Goal: Task Accomplishment & Management: Complete application form

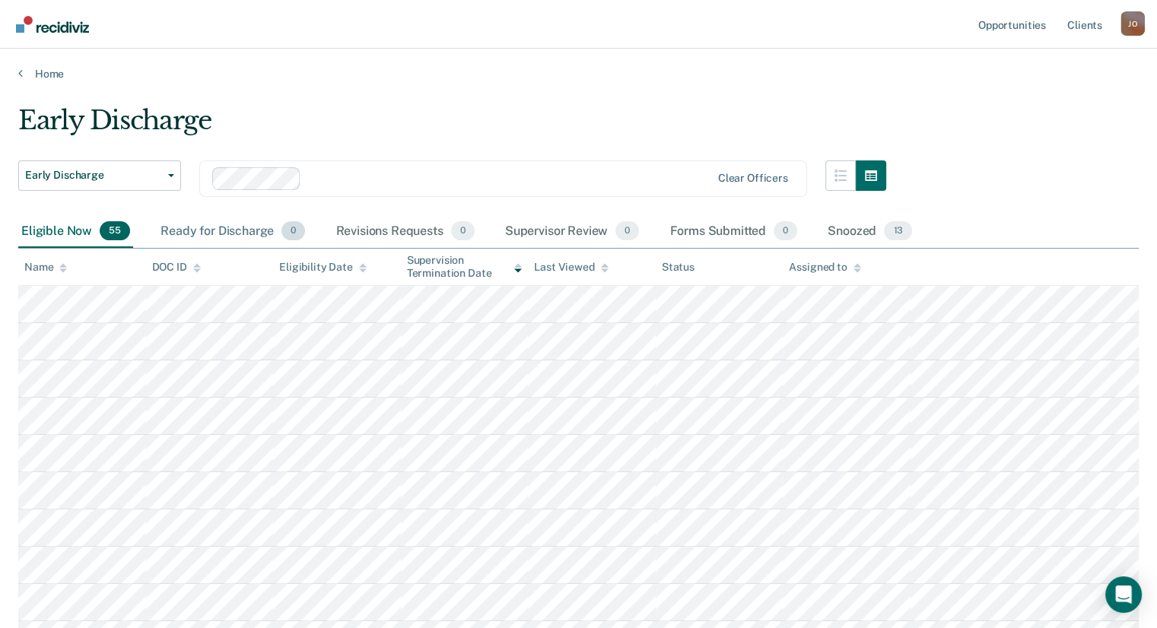
click at [243, 227] on div "Ready for Discharge 0" at bounding box center [232, 231] width 151 height 33
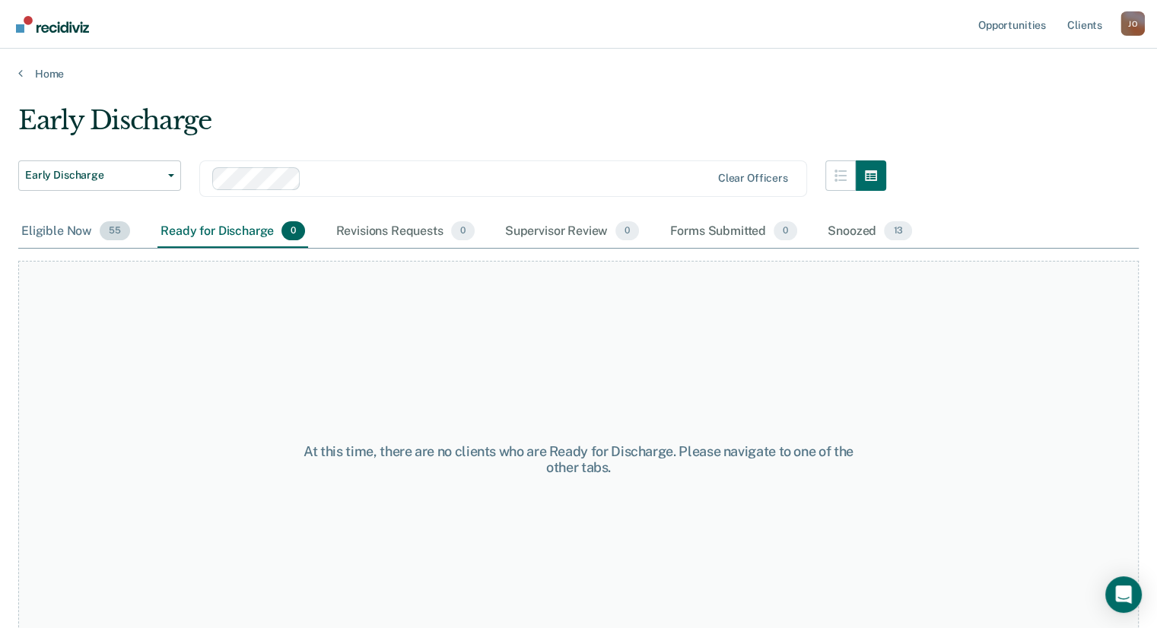
click at [33, 237] on div "Eligible Now 55" at bounding box center [75, 231] width 115 height 33
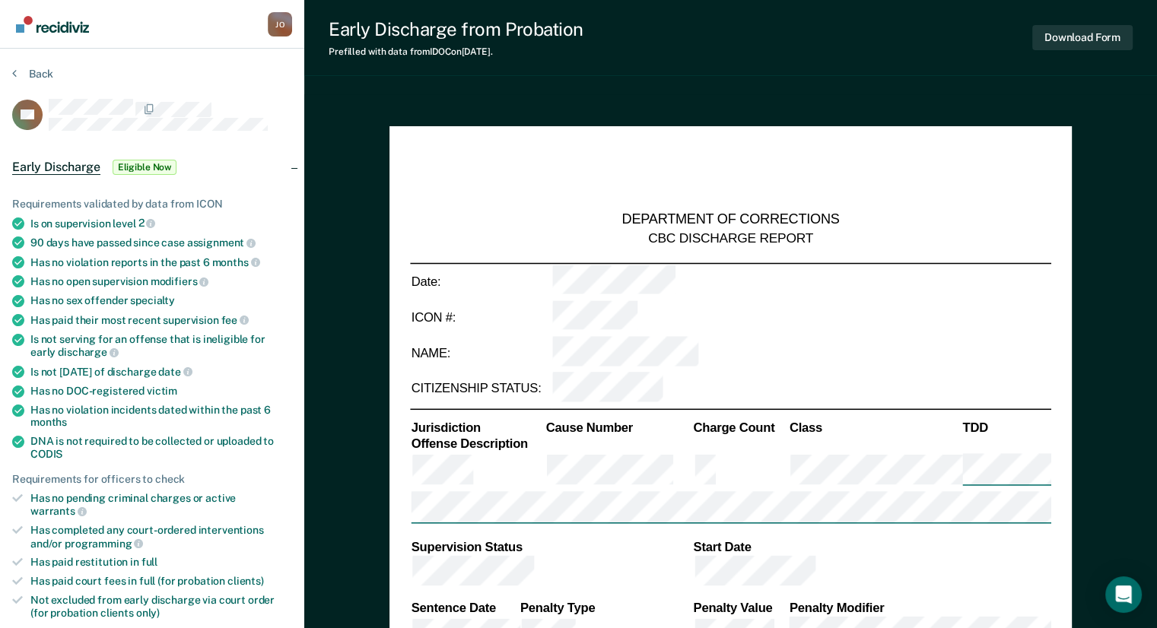
type textarea "x"
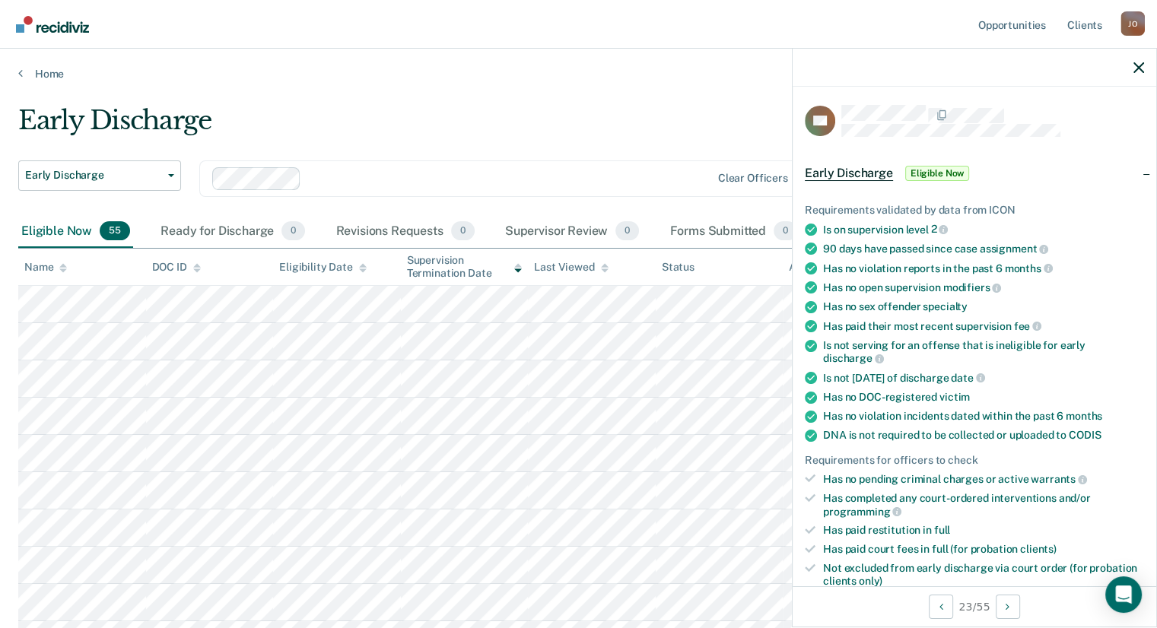
scroll to position [420, 0]
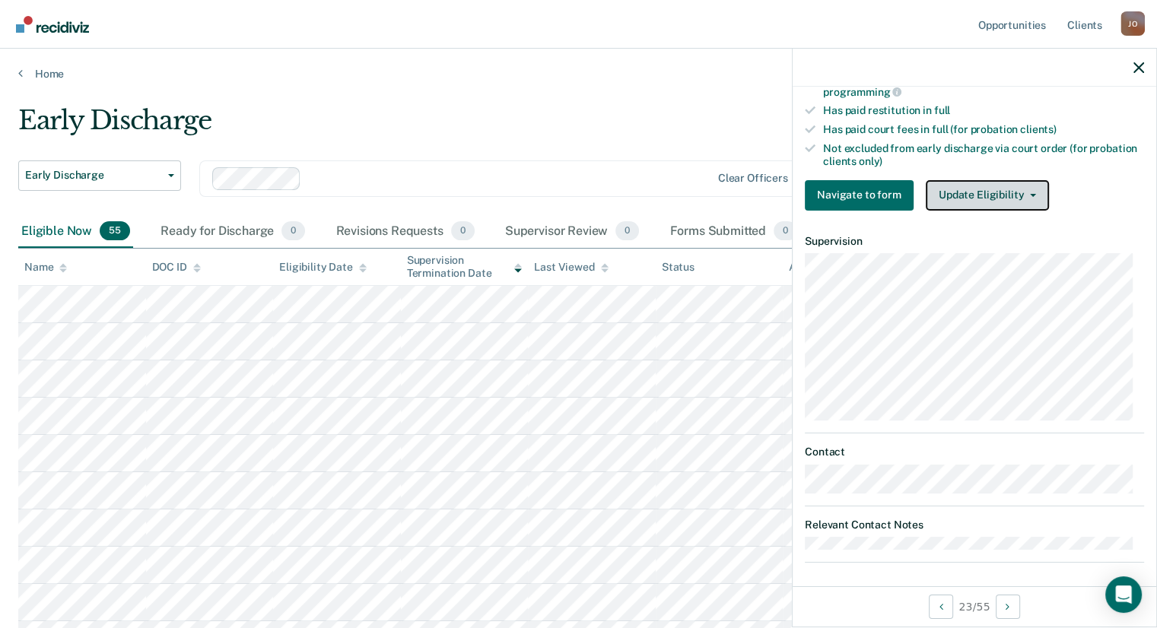
click at [976, 187] on button "Update Eligibility" at bounding box center [987, 195] width 123 height 30
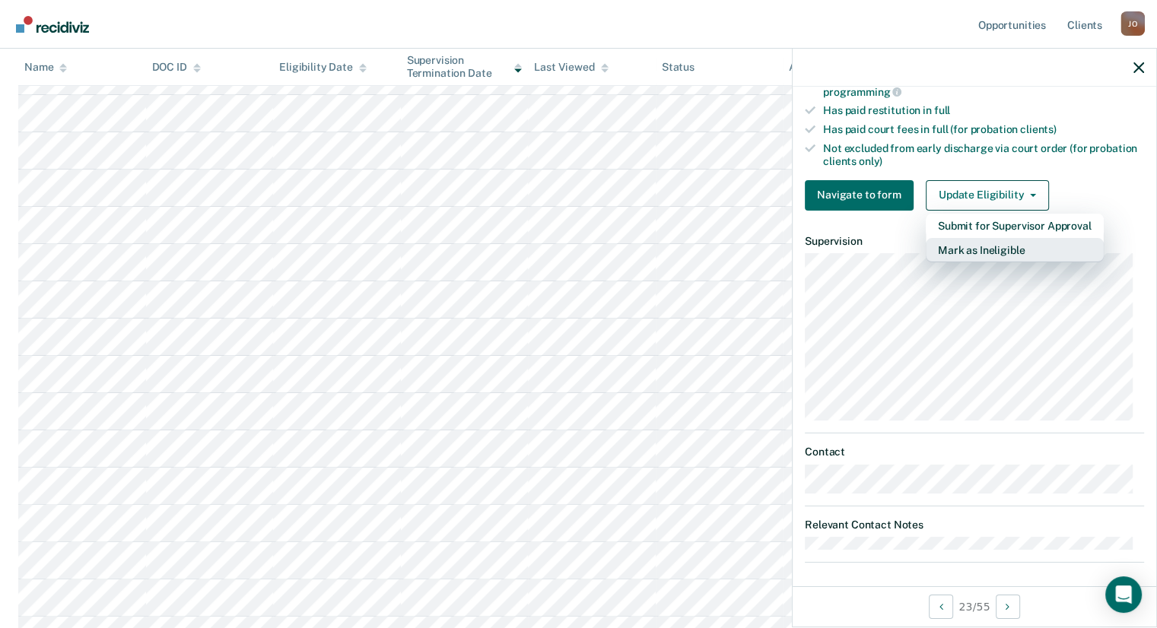
scroll to position [304, 0]
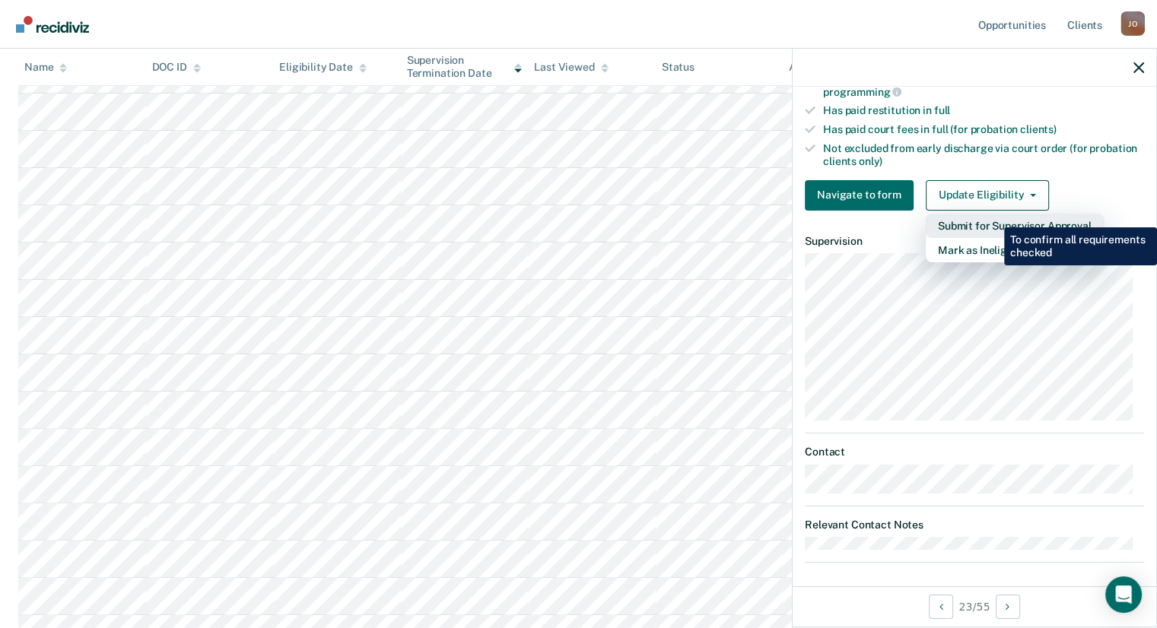
click at [993, 216] on button "Submit for Supervisor Approval" at bounding box center [1015, 226] width 178 height 24
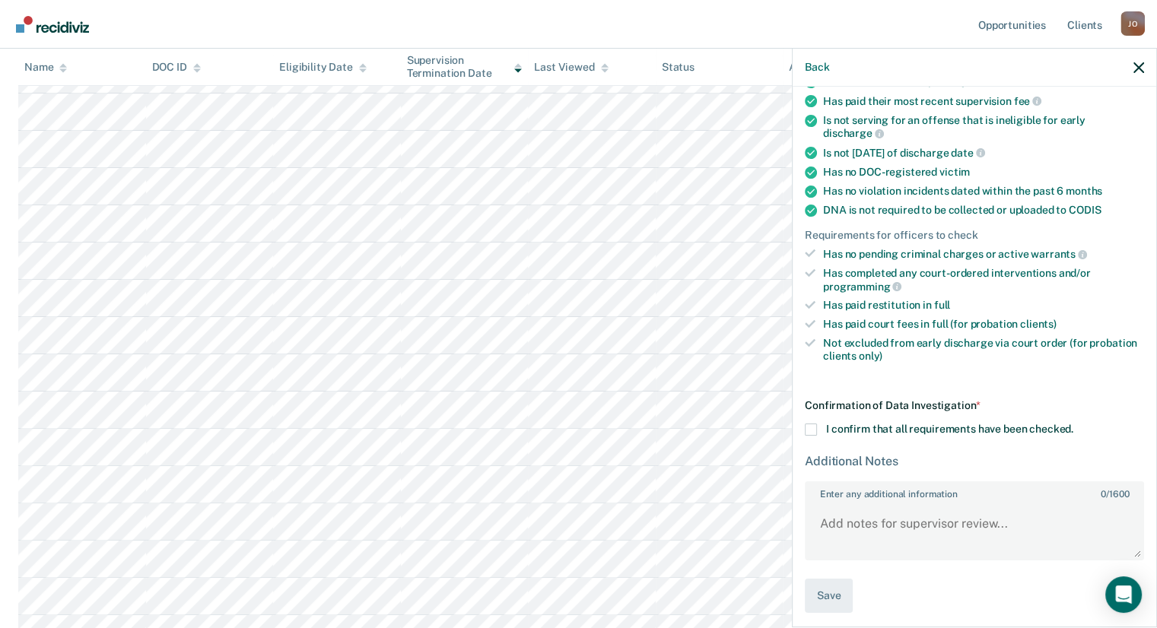
click at [817, 427] on label "I confirm that all requirements have been checked." at bounding box center [974, 430] width 339 height 12
click at [1073, 424] on input "I confirm that all requirements have been checked." at bounding box center [1073, 424] width 0 height 0
click at [883, 536] on textarea "Enter any additional information 0 / 1600" at bounding box center [974, 532] width 336 height 56
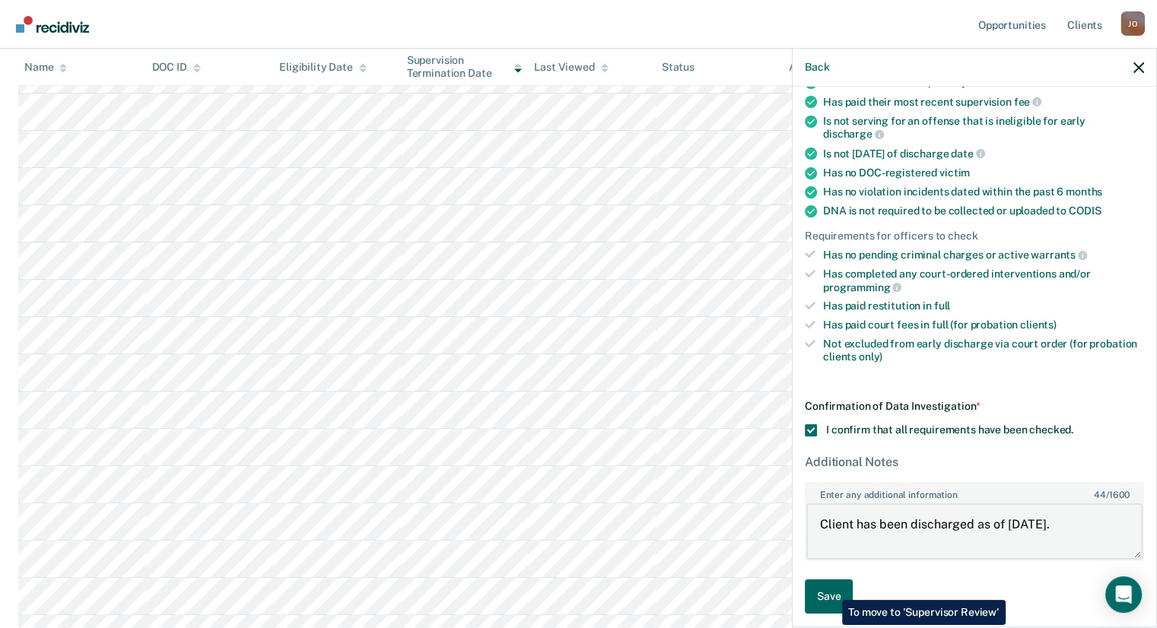
type textarea "Client has been discharged as of [DATE]."
click at [831, 589] on button "Save" at bounding box center [829, 597] width 48 height 34
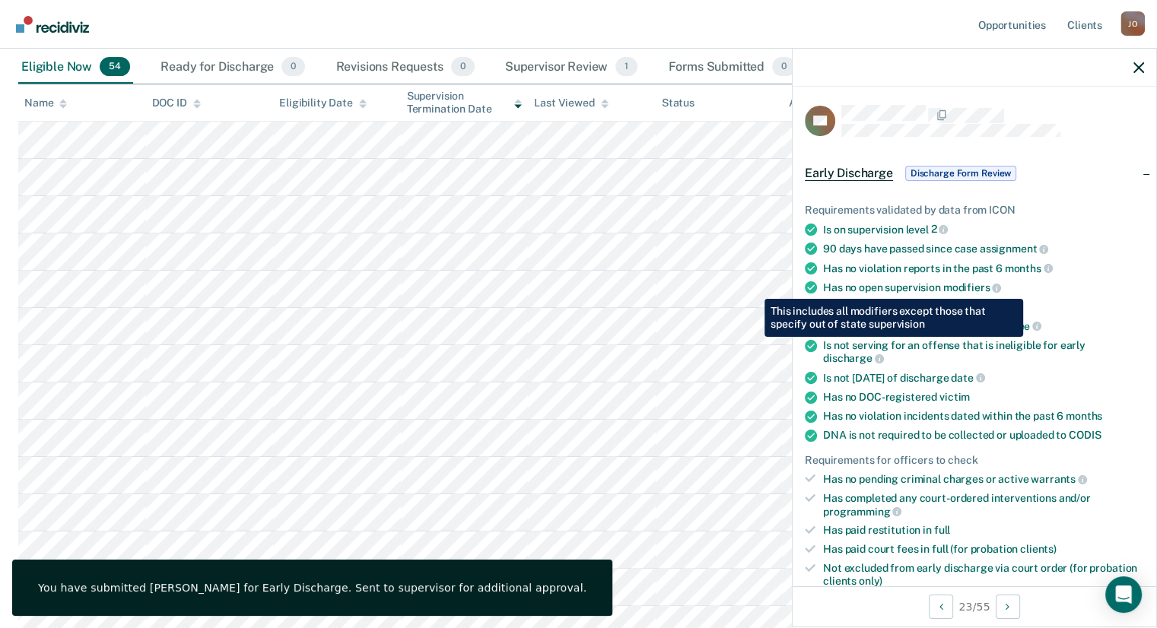
scroll to position [76, 0]
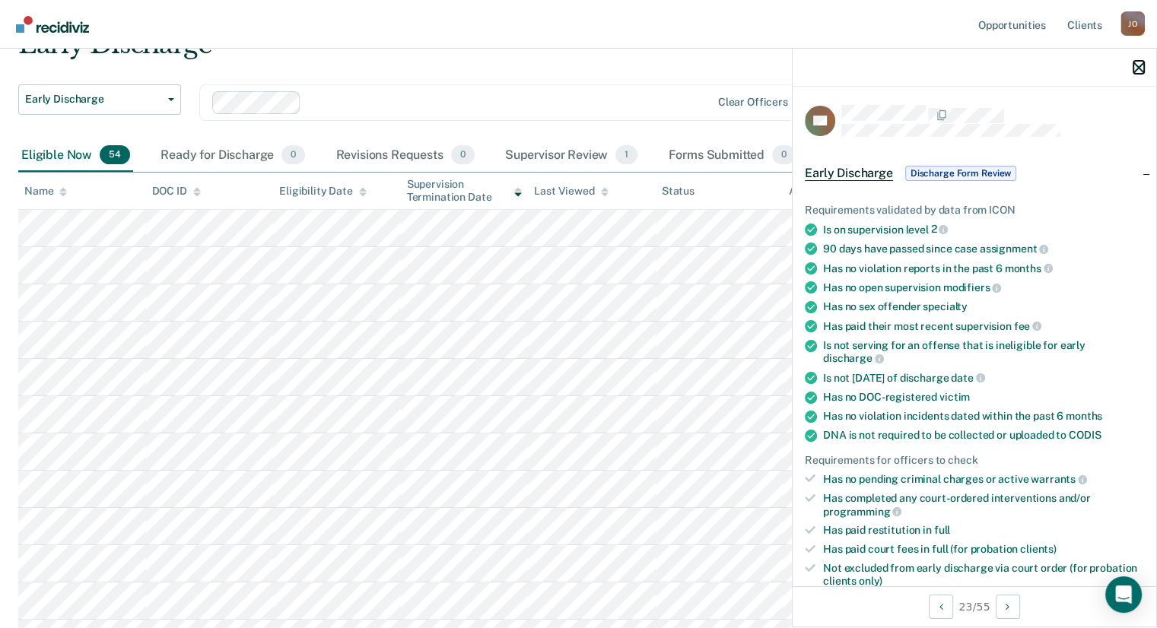
click at [1133, 71] on icon "button" at bounding box center [1138, 67] width 11 height 11
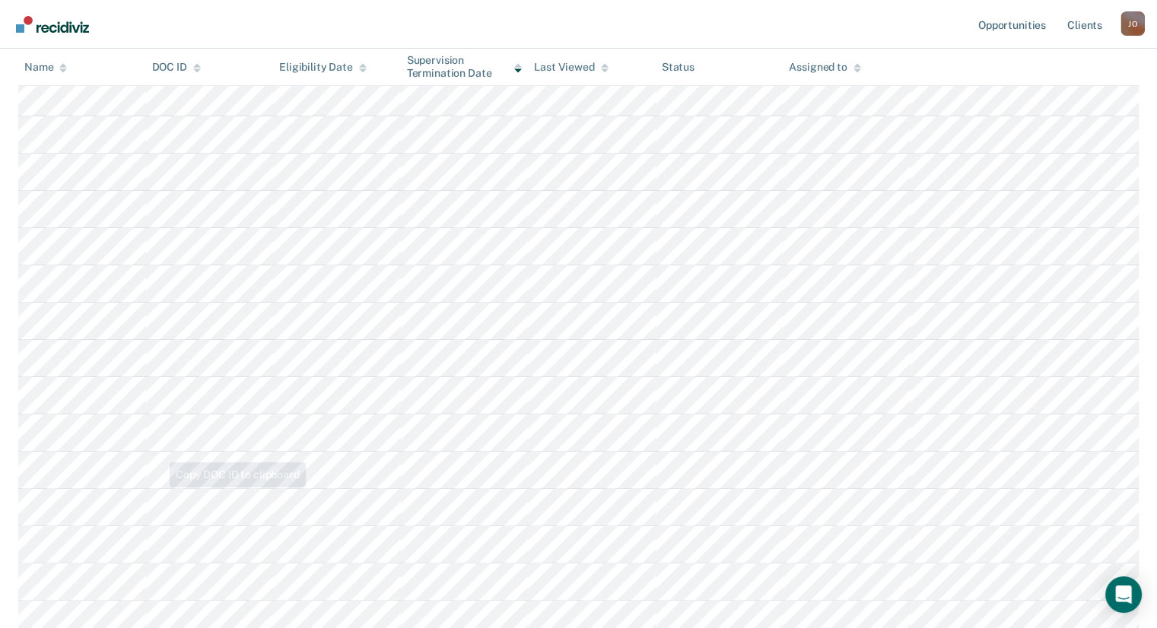
scroll to position [152, 0]
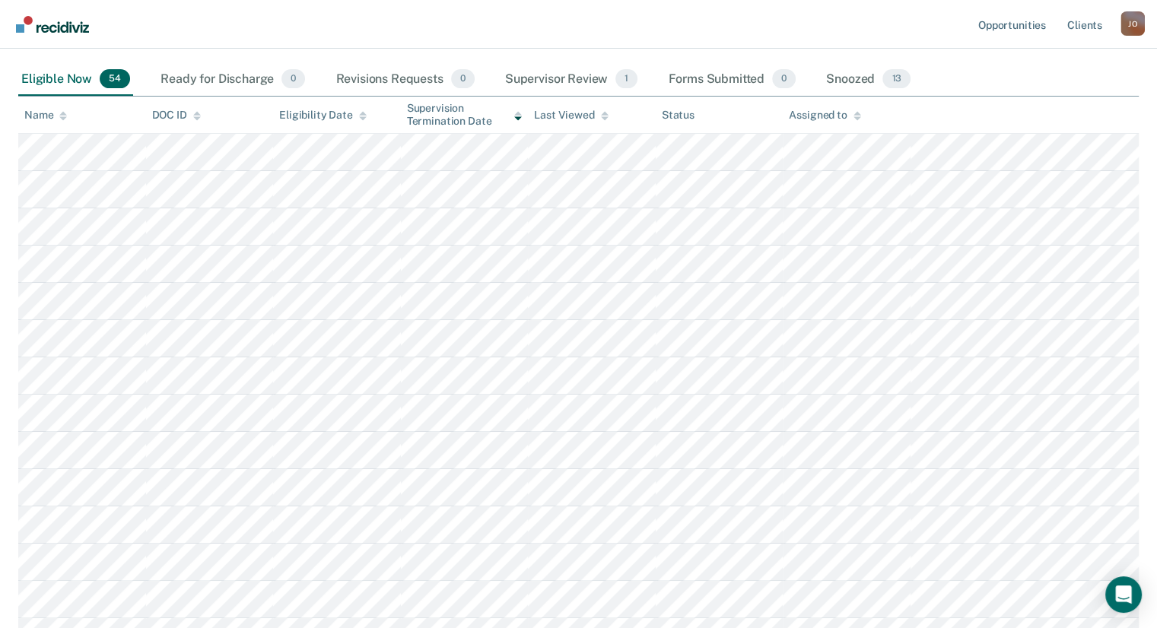
click at [50, 121] on th "Name" at bounding box center [82, 115] width 128 height 37
click at [46, 113] on div "Name" at bounding box center [45, 115] width 43 height 13
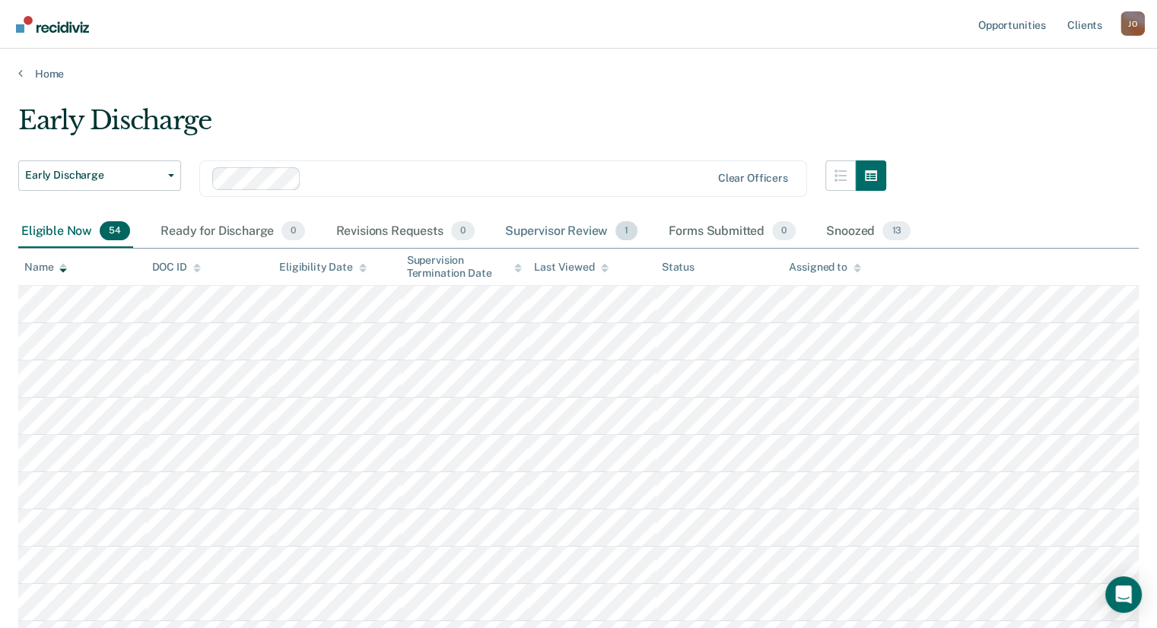
click at [599, 233] on div "Supervisor Review 1" at bounding box center [571, 231] width 139 height 33
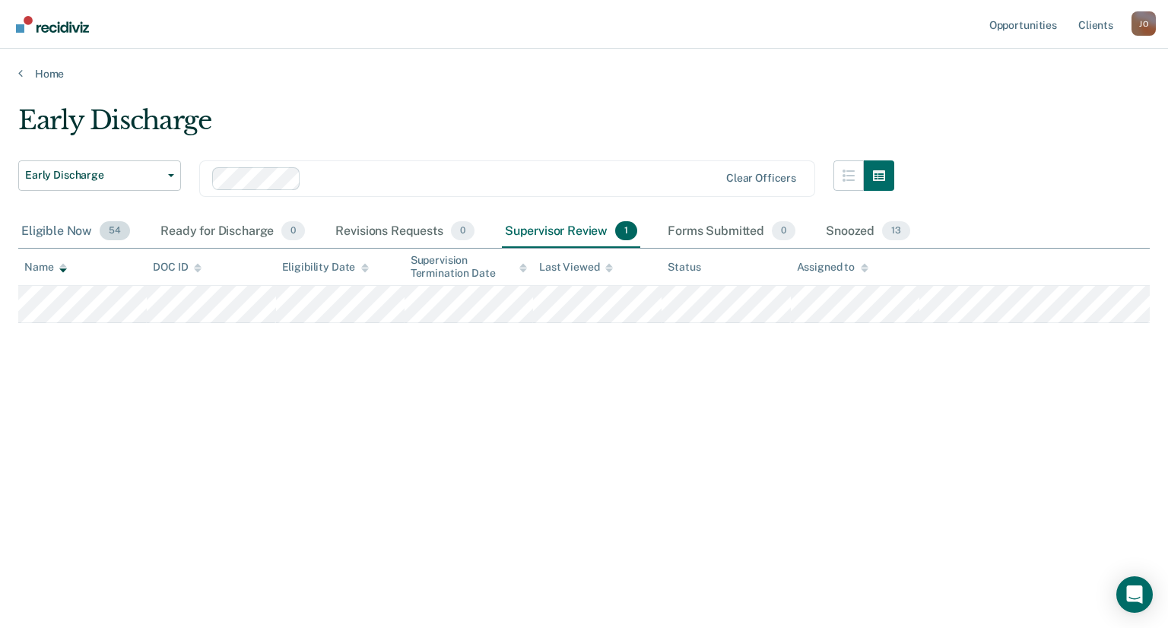
click at [84, 237] on div "Eligible Now 54" at bounding box center [75, 231] width 115 height 33
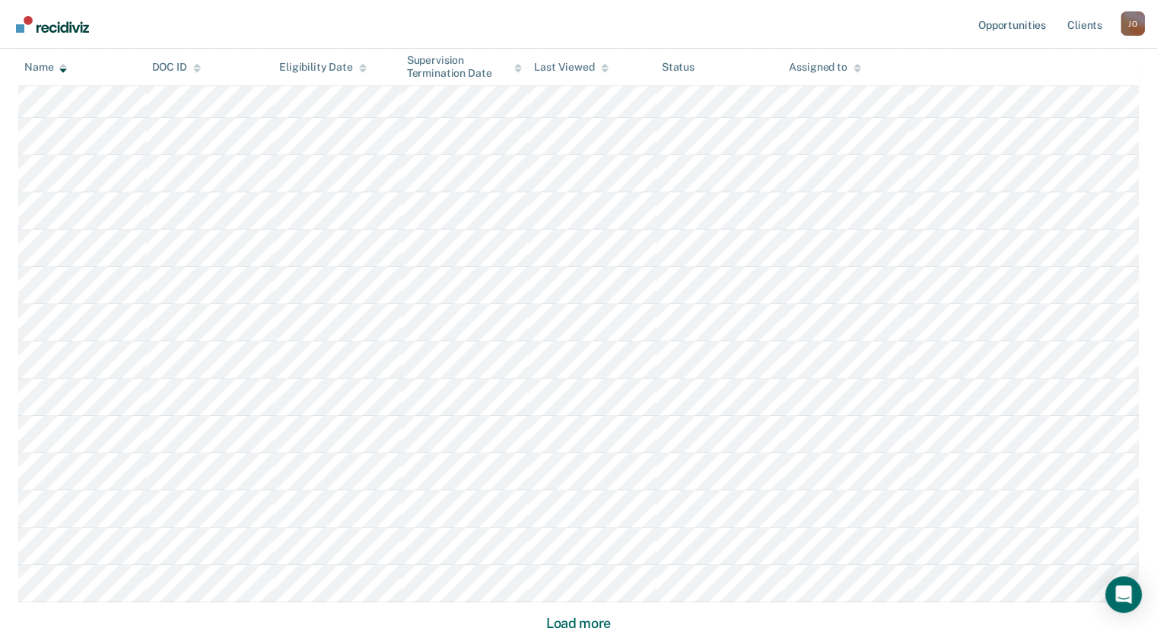
scroll to position [837, 0]
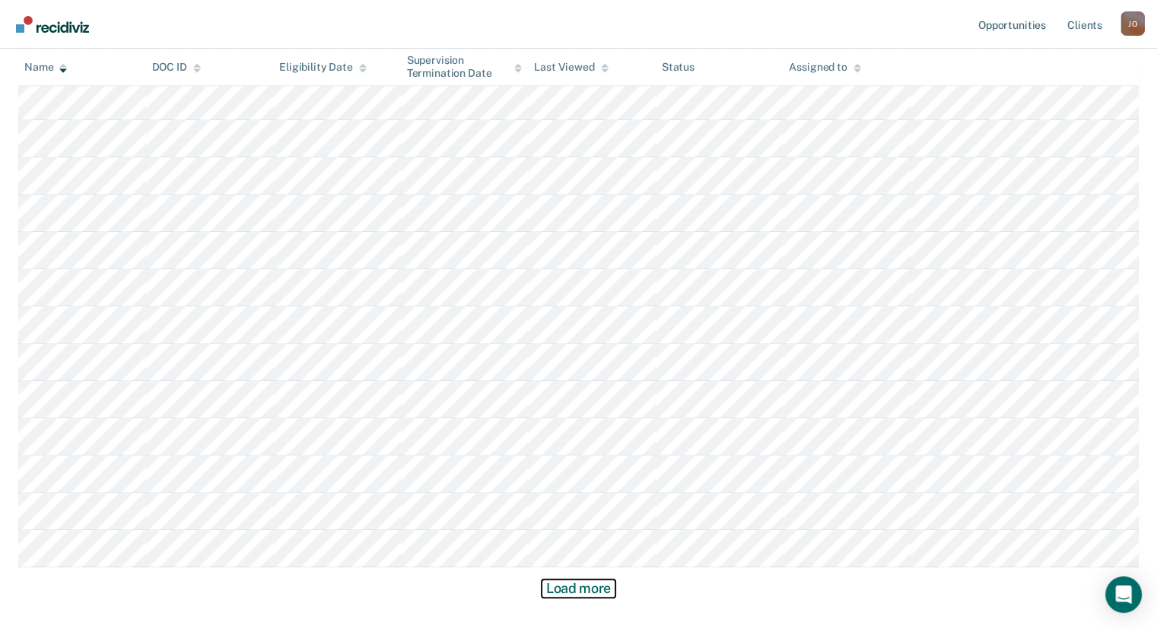
click at [581, 583] on button "Load more" at bounding box center [579, 589] width 74 height 18
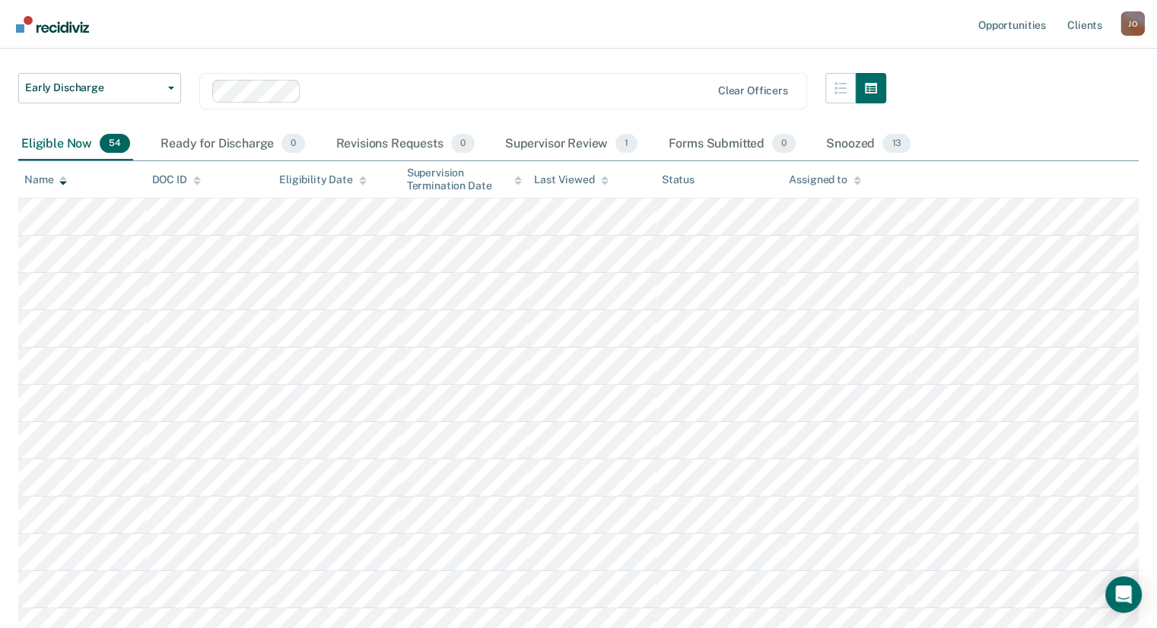
scroll to position [0, 0]
